Goal: Navigation & Orientation: Find specific page/section

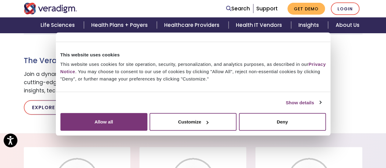
scroll to position [404, 0]
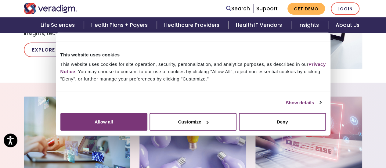
click at [148, 113] on button "Allow all" at bounding box center [103, 122] width 87 height 18
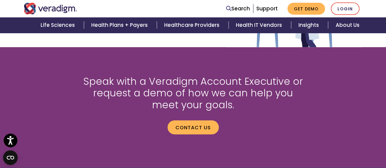
scroll to position [900, 0]
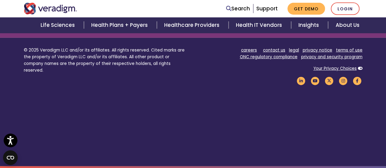
click at [277, 52] on link "contact us" at bounding box center [274, 50] width 22 height 6
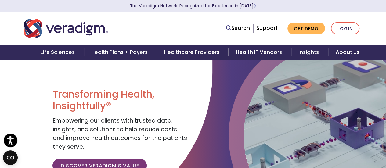
scroll to position [806, 0]
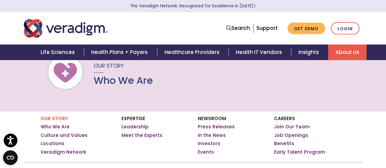
scroll to position [61, 0]
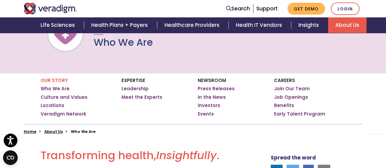
click at [62, 97] on link "Culture and Values" at bounding box center [64, 97] width 47 height 6
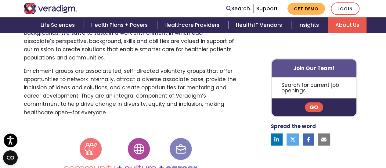
scroll to position [458, 0]
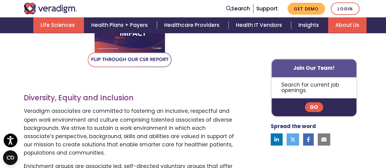
click at [63, 21] on link "Life Sciences" at bounding box center [58, 25] width 51 height 16
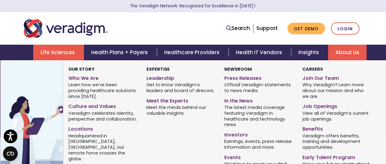
click at [350, 54] on link "About Us" at bounding box center [347, 53] width 38 height 16
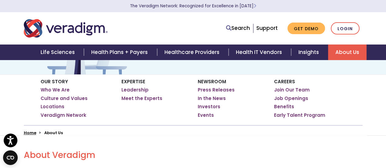
scroll to position [61, 0]
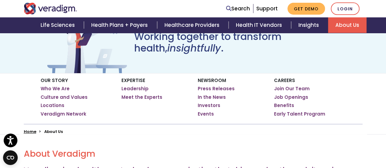
click at [50, 89] on link "Who We Are" at bounding box center [55, 89] width 29 height 6
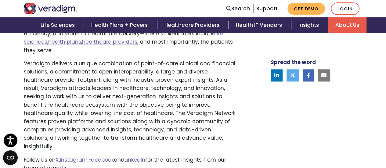
scroll to position [367, 0]
